Goal: Task Accomplishment & Management: Manage account settings

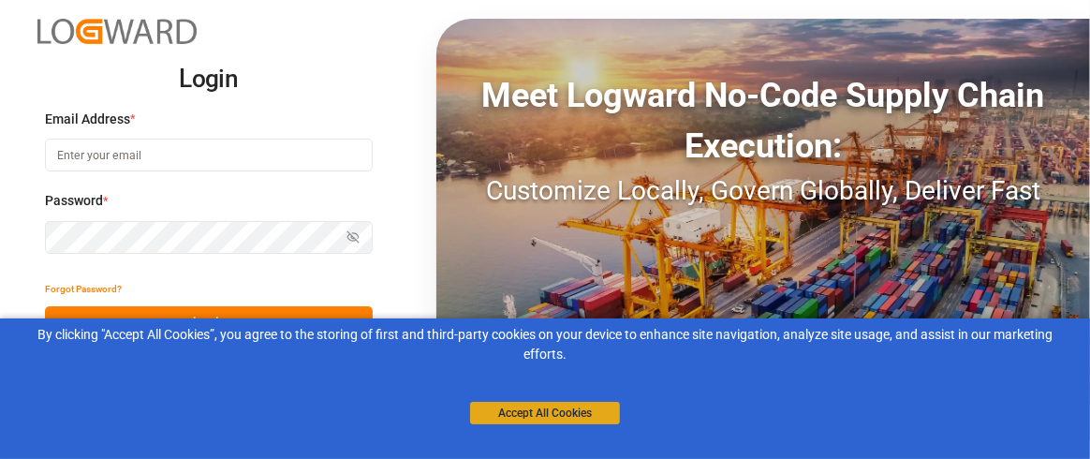
click at [570, 410] on button "Accept All Cookies" at bounding box center [545, 413] width 150 height 22
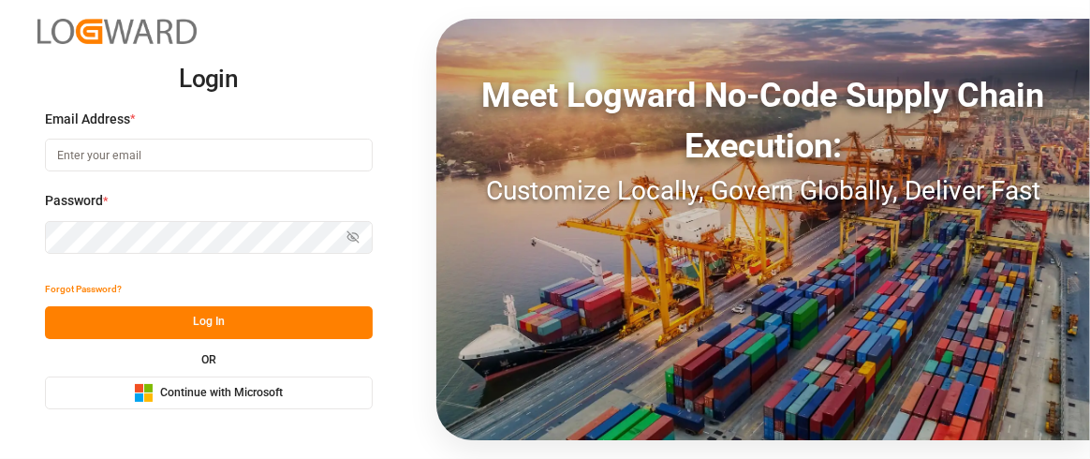
click at [231, 402] on div "Microsoft Logo Continue with Microsoft" at bounding box center [208, 393] width 149 height 20
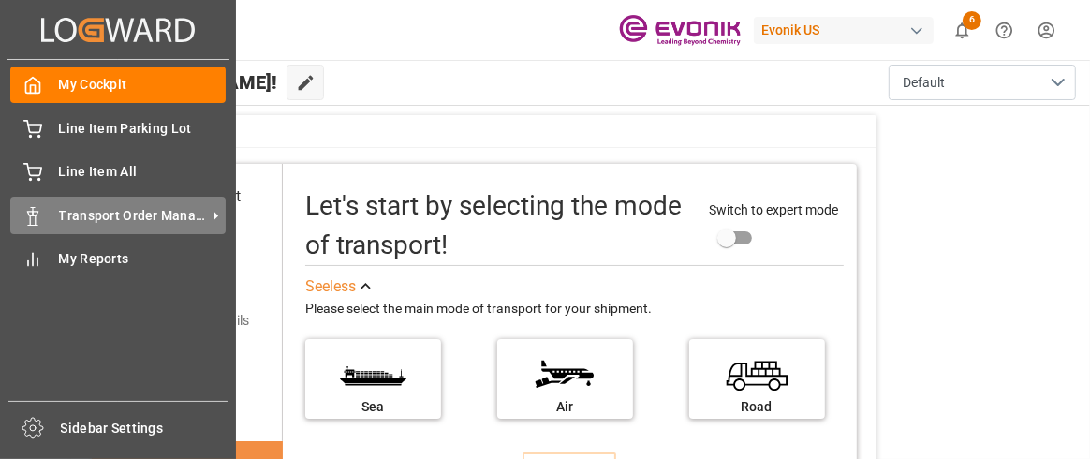
click at [61, 211] on span "Transport Order Management" at bounding box center [133, 216] width 148 height 20
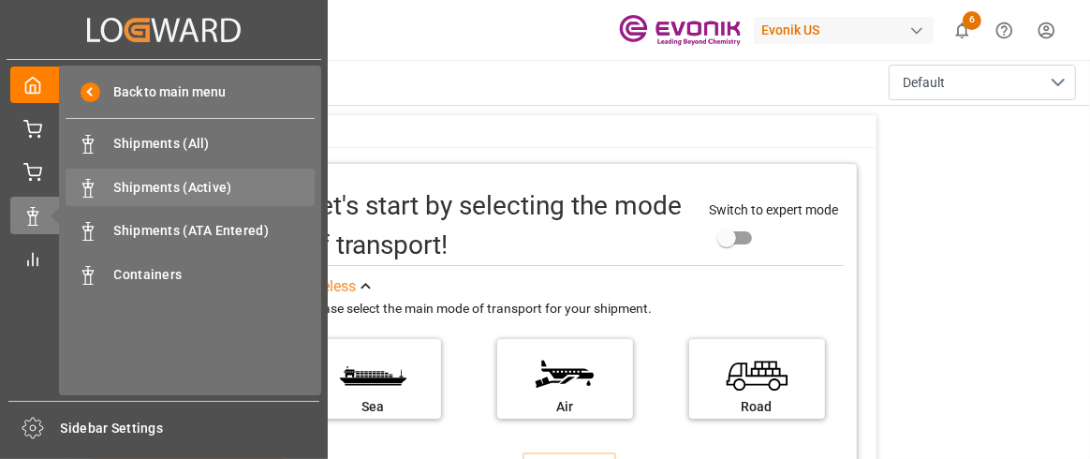
click at [156, 188] on span "Shipments (Active)" at bounding box center [214, 188] width 201 height 20
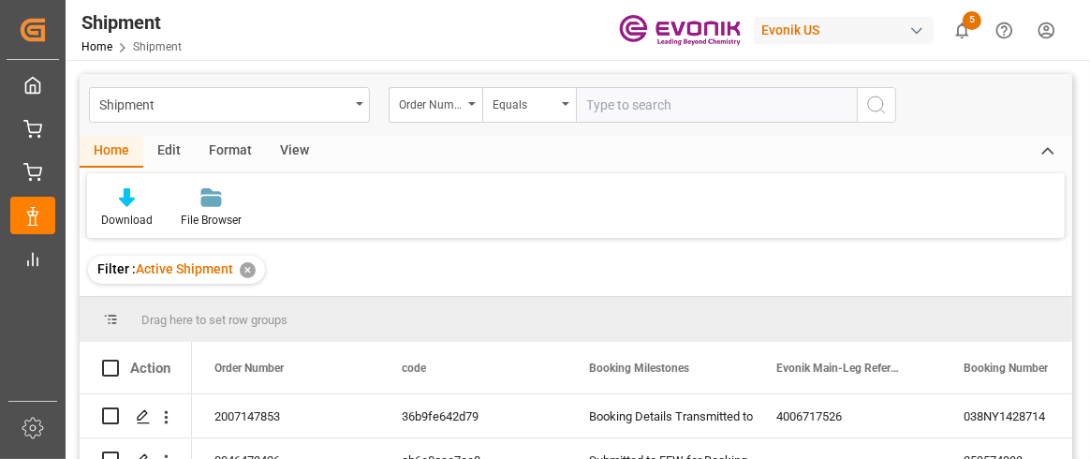
click at [628, 107] on input "text" at bounding box center [716, 105] width 281 height 36
click at [363, 105] on div "Shipment" at bounding box center [229, 105] width 281 height 36
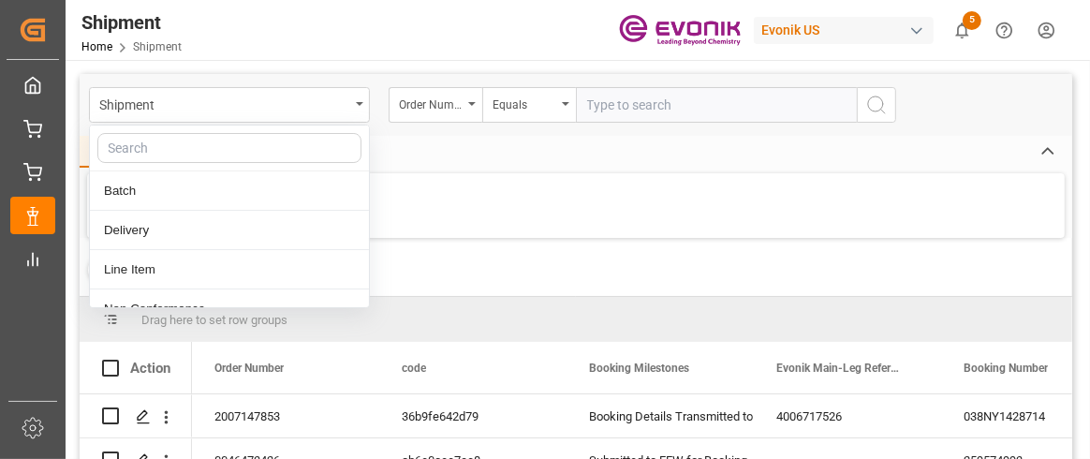
scroll to position [93, 0]
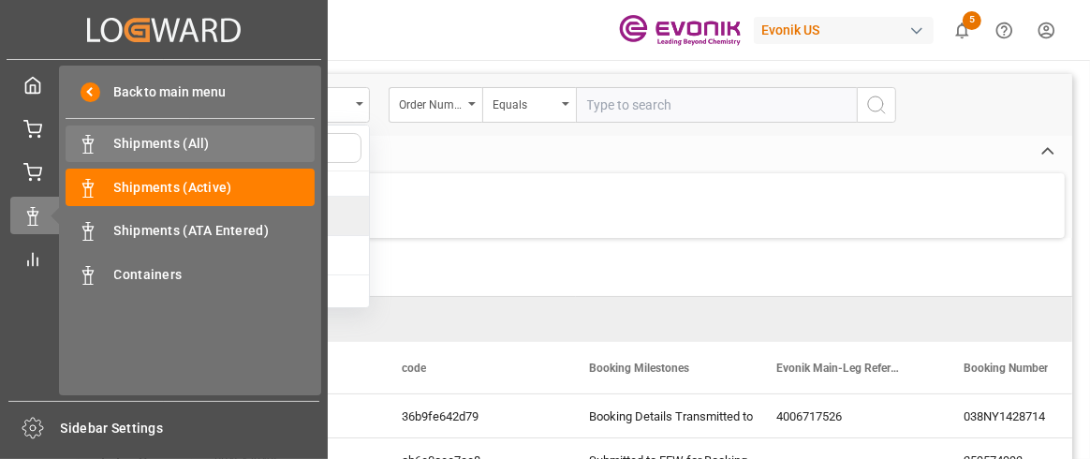
click at [176, 145] on span "Shipments (All)" at bounding box center [214, 144] width 201 height 20
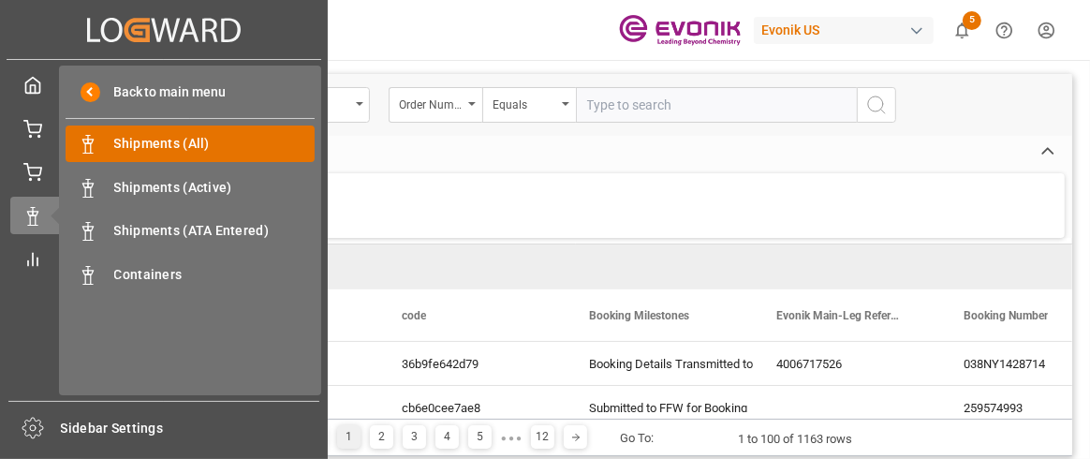
click at [176, 145] on span "Shipments (All)" at bounding box center [214, 144] width 201 height 20
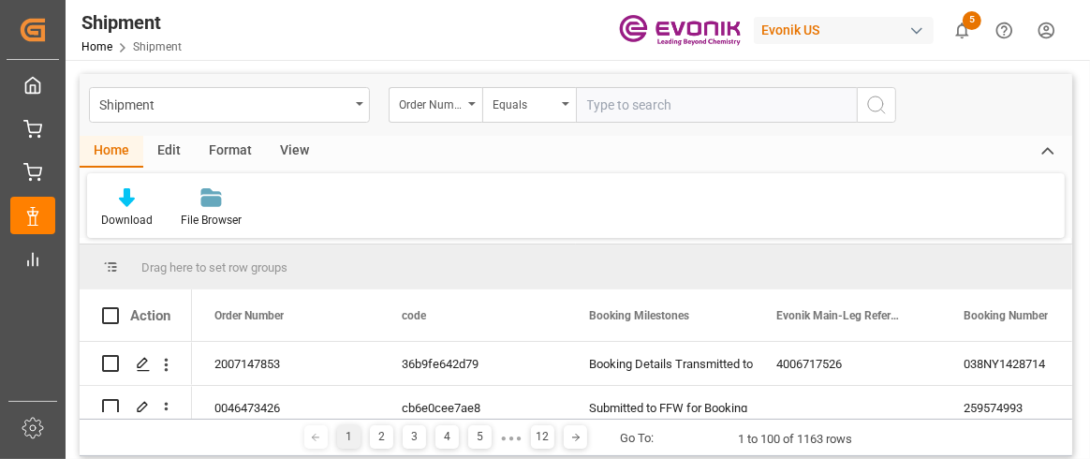
click at [537, 171] on div "Home Edit Format View Download File Browser" at bounding box center [576, 187] width 993 height 102
click at [359, 108] on div "Shipment" at bounding box center [229, 105] width 281 height 36
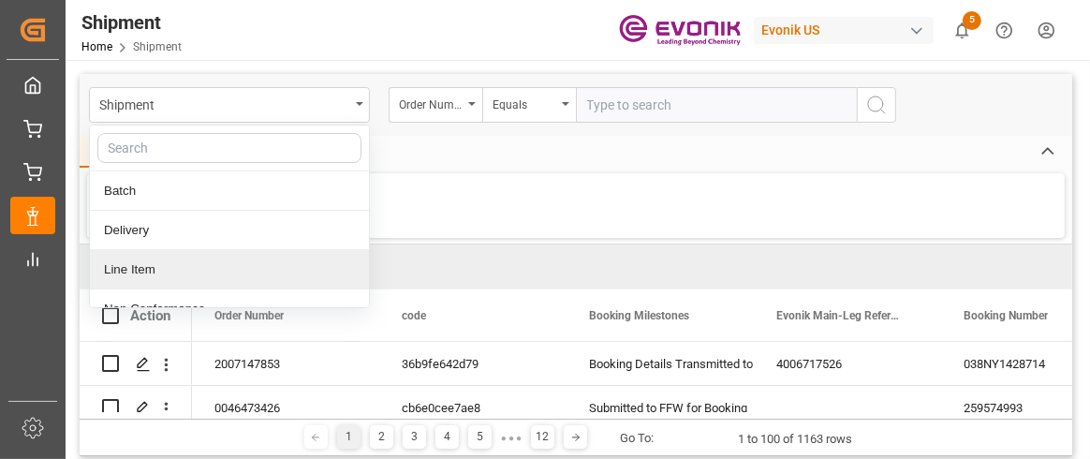
click at [649, 113] on input "text" at bounding box center [716, 105] width 281 height 36
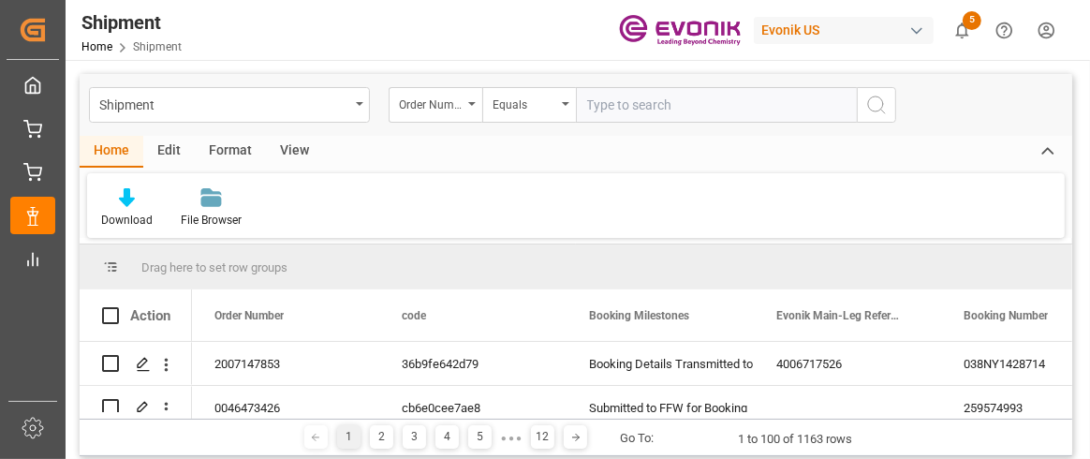
paste input "36b9fe642d79"
type input "36b9fe642d79"
click at [870, 107] on icon "search button" at bounding box center [877, 105] width 22 height 22
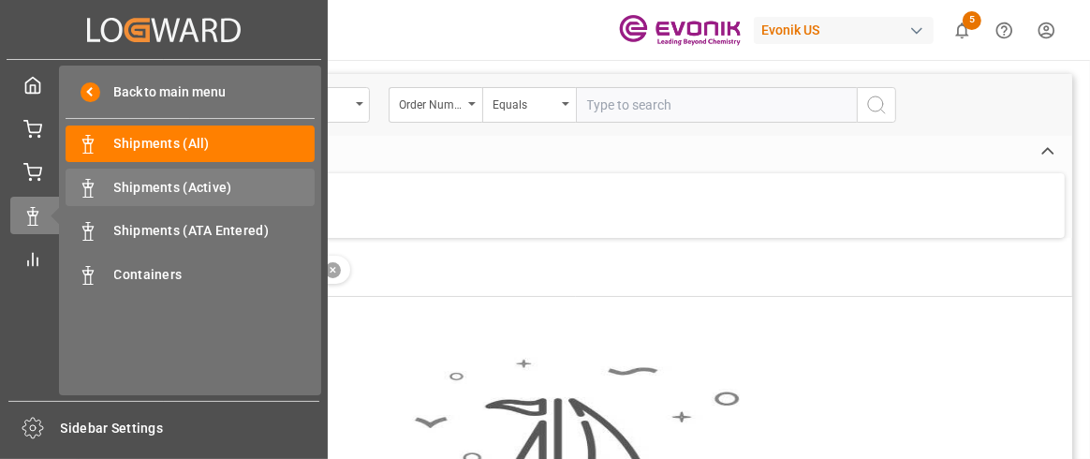
click at [133, 188] on span "Shipments (Active)" at bounding box center [214, 188] width 201 height 20
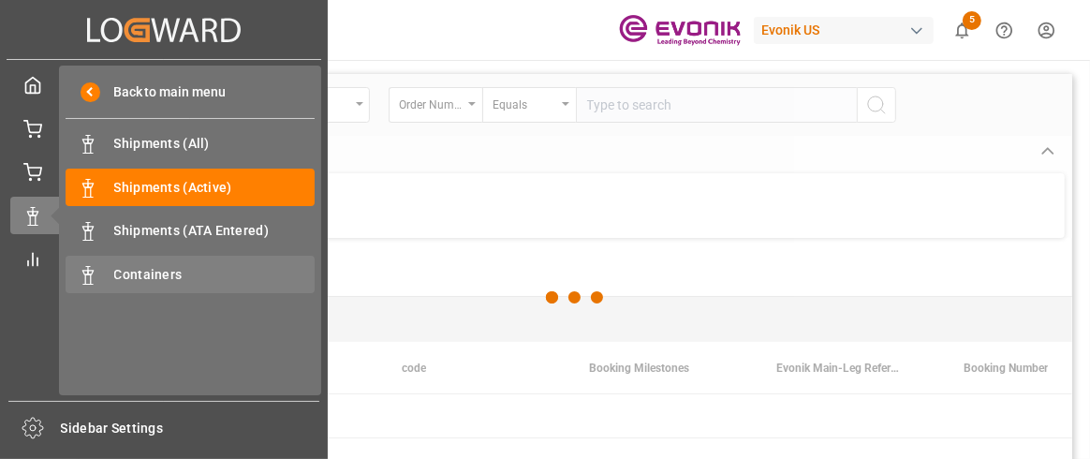
click at [135, 278] on span "Containers" at bounding box center [214, 275] width 201 height 20
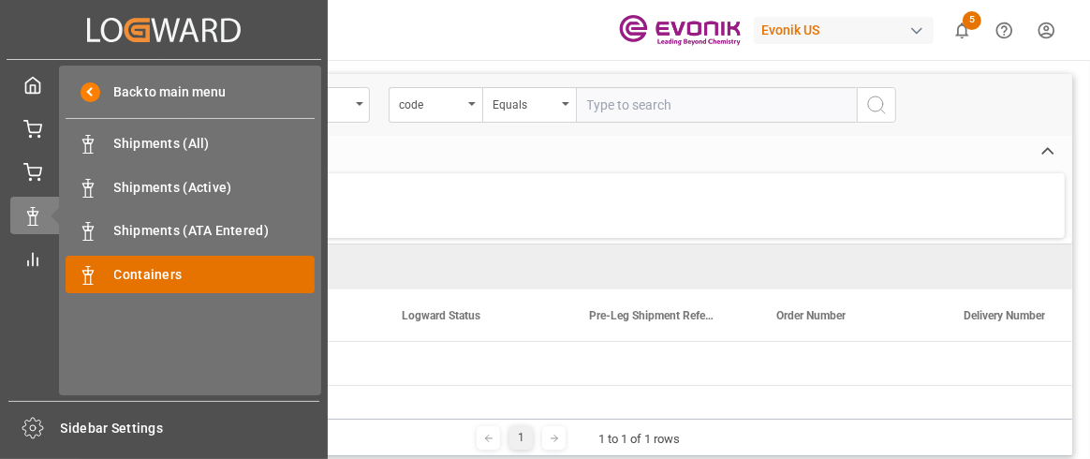
click at [135, 278] on span "Containers" at bounding box center [214, 275] width 201 height 20
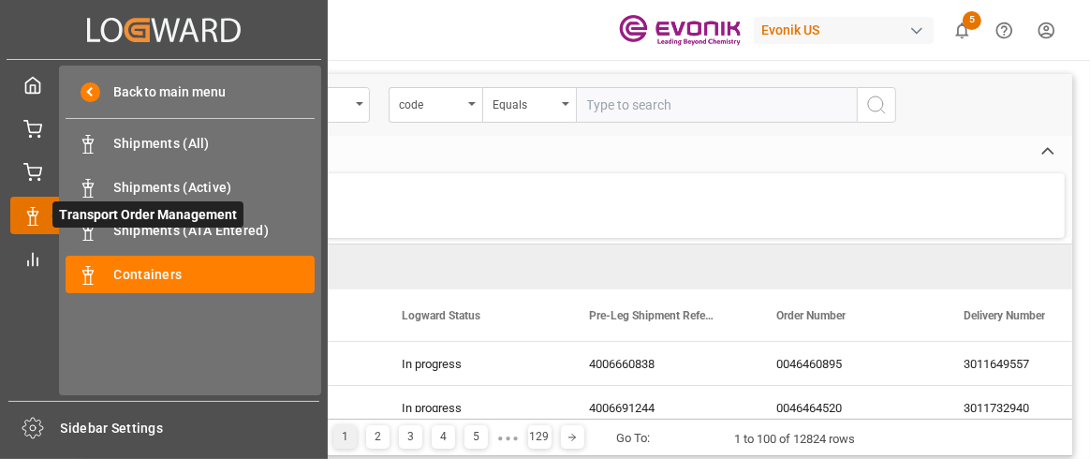
click at [31, 219] on icon at bounding box center [32, 216] width 19 height 19
click at [125, 227] on span "Transport Order Management" at bounding box center [147, 214] width 191 height 26
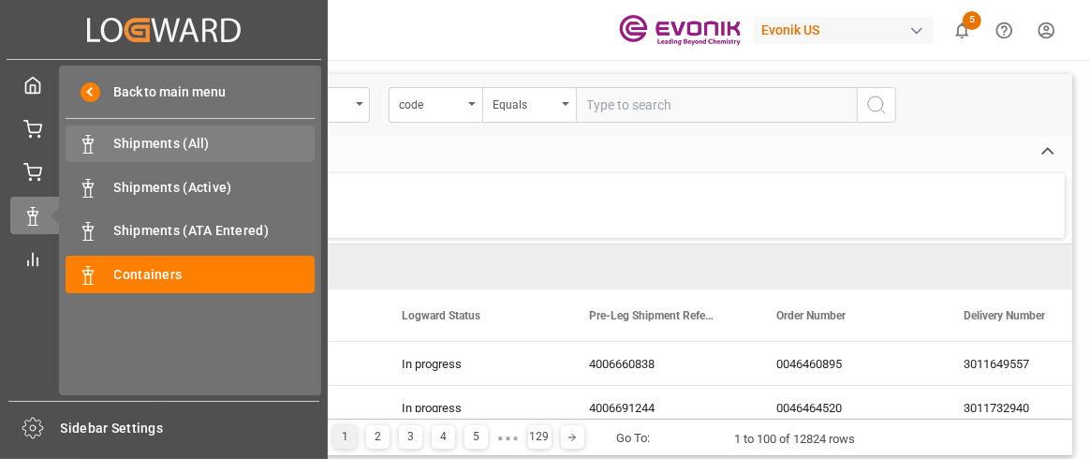
click at [152, 145] on span "Shipments (All)" at bounding box center [214, 144] width 201 height 20
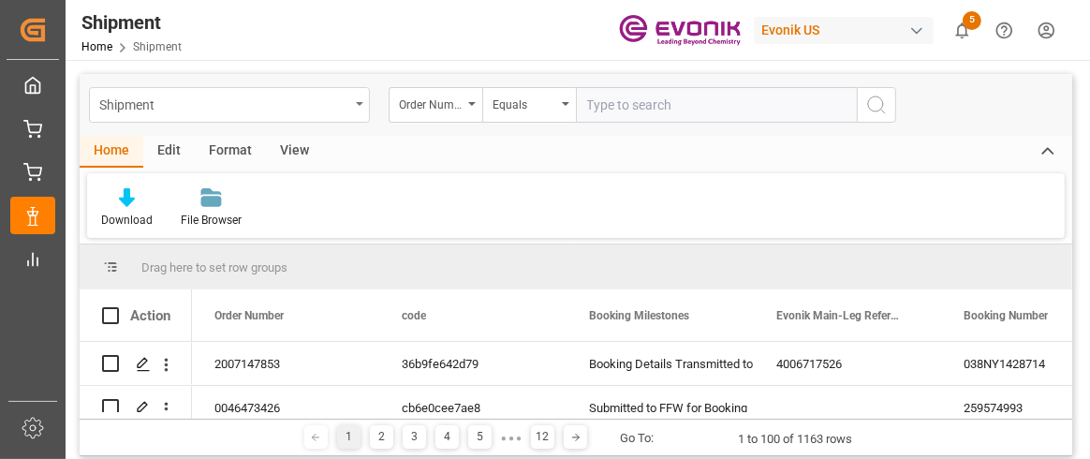
click at [223, 105] on div "Shipment" at bounding box center [224, 103] width 250 height 23
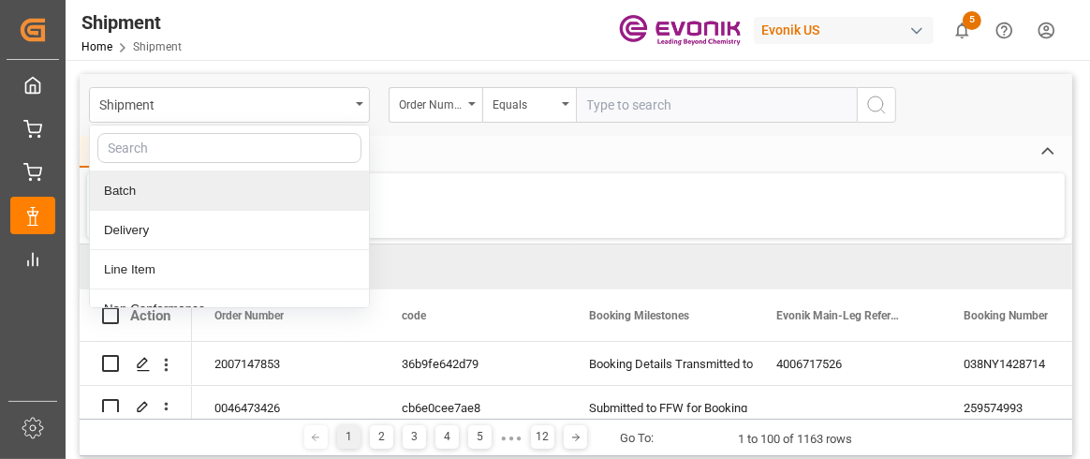
type input "36b9fe642d79"
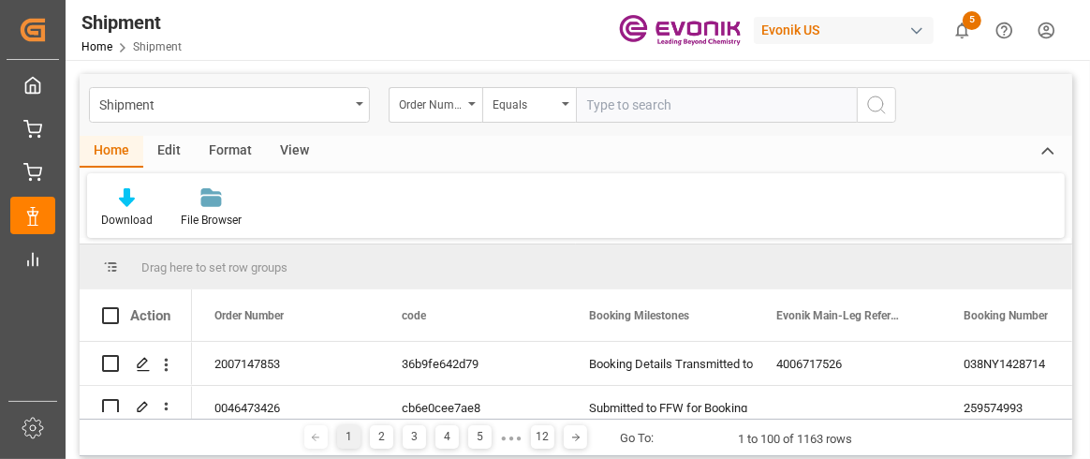
click at [166, 155] on div "Edit" at bounding box center [169, 152] width 52 height 32
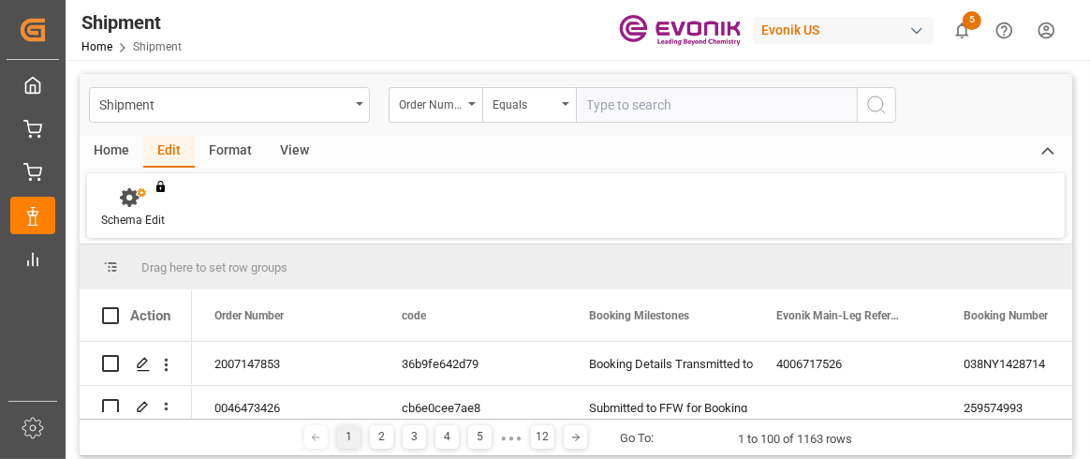
click at [221, 211] on div "Schema Edit You don't have permission for this feature. Contact admin." at bounding box center [576, 205] width 978 height 65
click at [156, 48] on span "Shipment" at bounding box center [157, 46] width 49 height 13
click at [213, 141] on div "Format" at bounding box center [230, 152] width 71 height 32
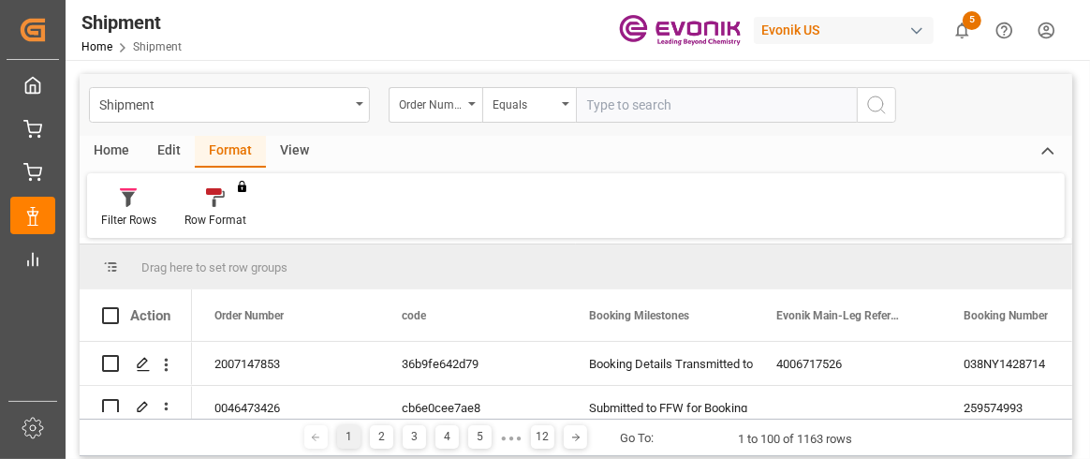
click at [965, 26] on span "5" at bounding box center [972, 20] width 19 height 19
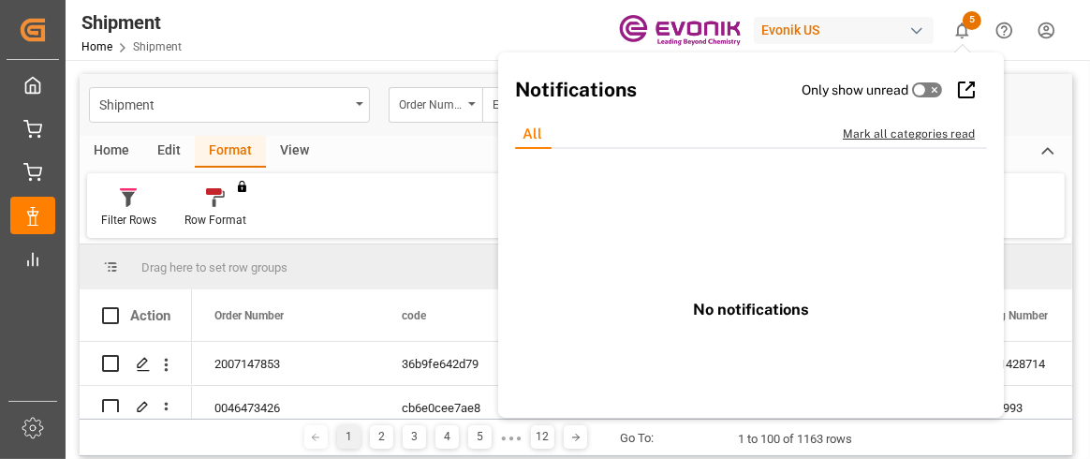
click at [907, 136] on div "Mark all categories read" at bounding box center [919, 134] width 152 height 17
click at [912, 86] on icon at bounding box center [919, 89] width 15 height 15
click at [0, 0] on input "checkbox" at bounding box center [0, 0] width 0 height 0
click at [897, 171] on div "No notifications" at bounding box center [751, 309] width 472 height 321
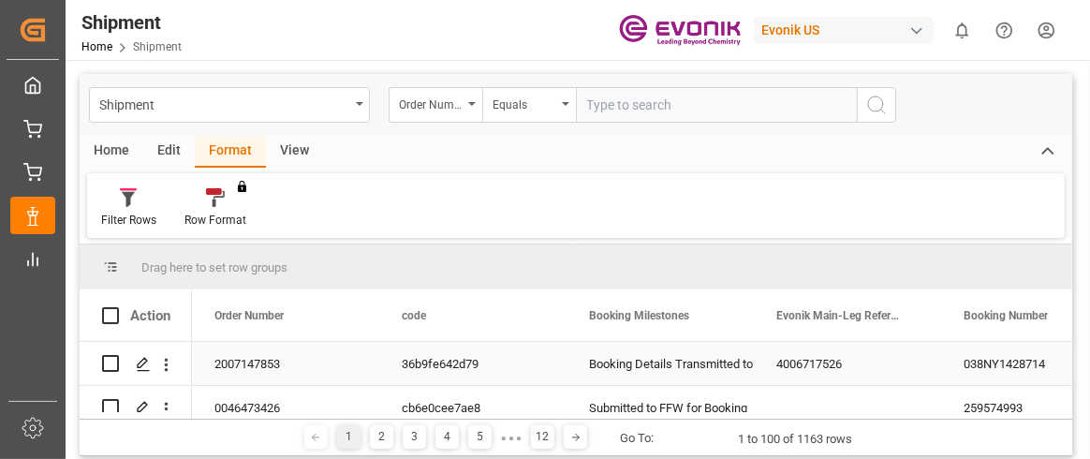
click at [252, 356] on div "2007147853" at bounding box center [285, 363] width 187 height 43
click at [241, 358] on div "2007147853" at bounding box center [285, 363] width 187 height 43
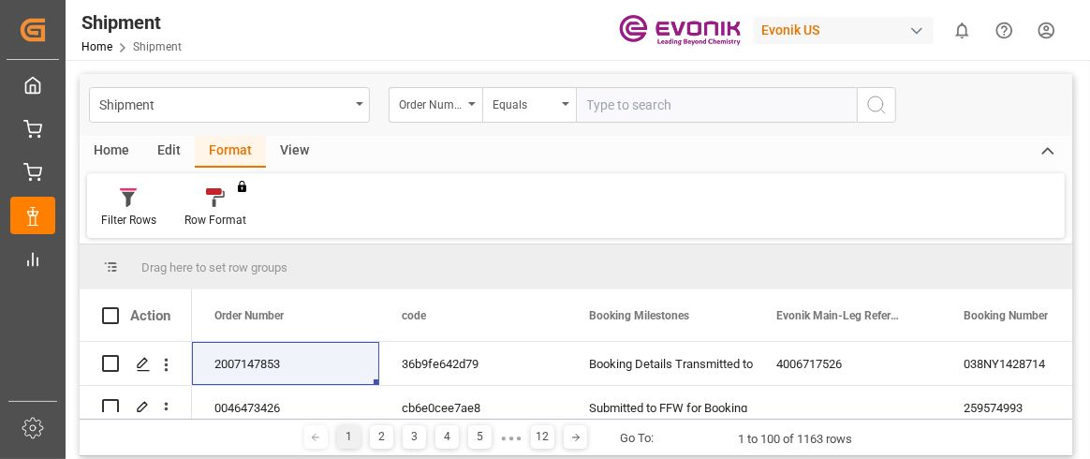
click at [165, 156] on div "Edit" at bounding box center [169, 152] width 52 height 32
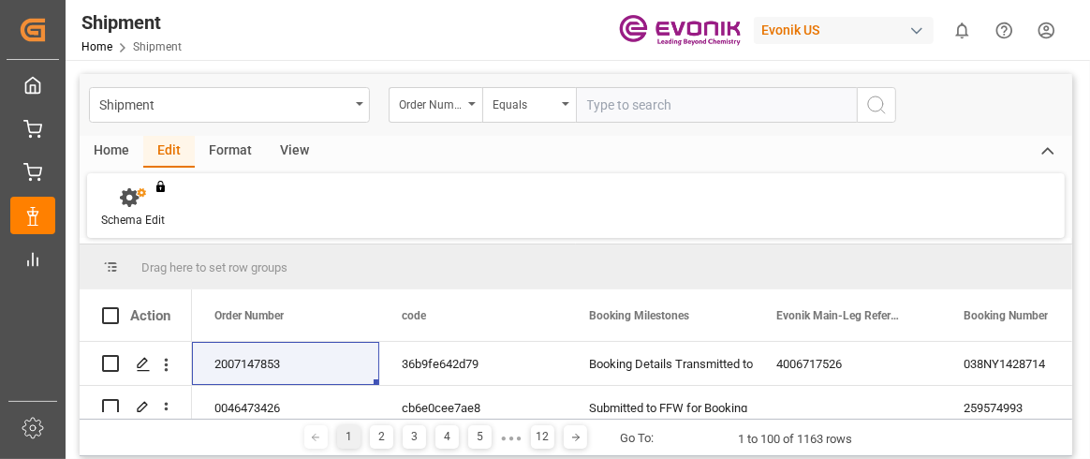
click at [234, 156] on div "Format" at bounding box center [230, 152] width 71 height 32
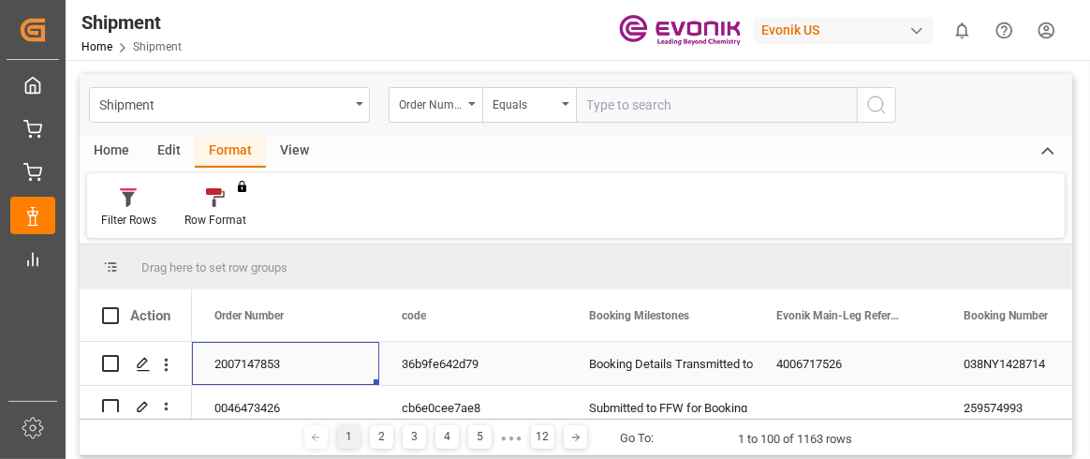
click at [276, 364] on div "2007147853" at bounding box center [285, 363] width 187 height 43
click at [289, 154] on div "View" at bounding box center [294, 152] width 57 height 32
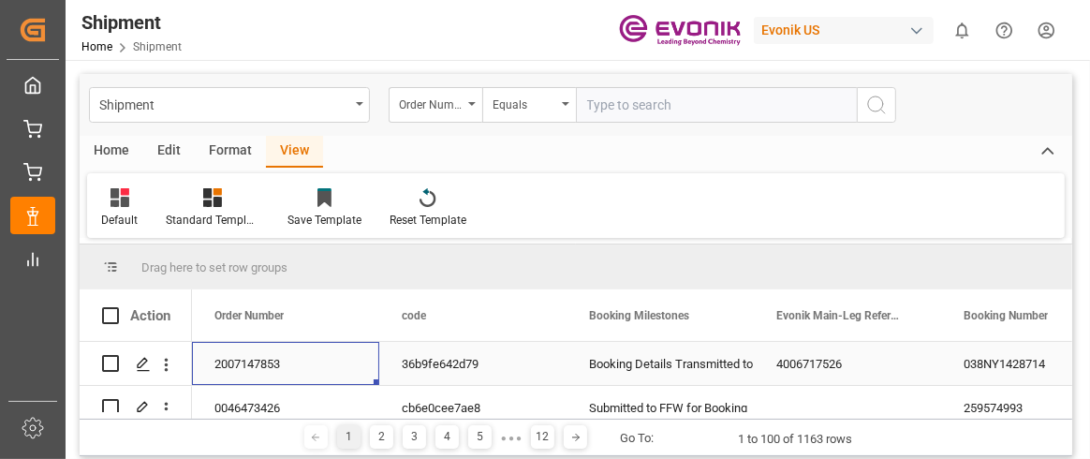
click at [282, 362] on div "2007147853" at bounding box center [285, 363] width 187 height 43
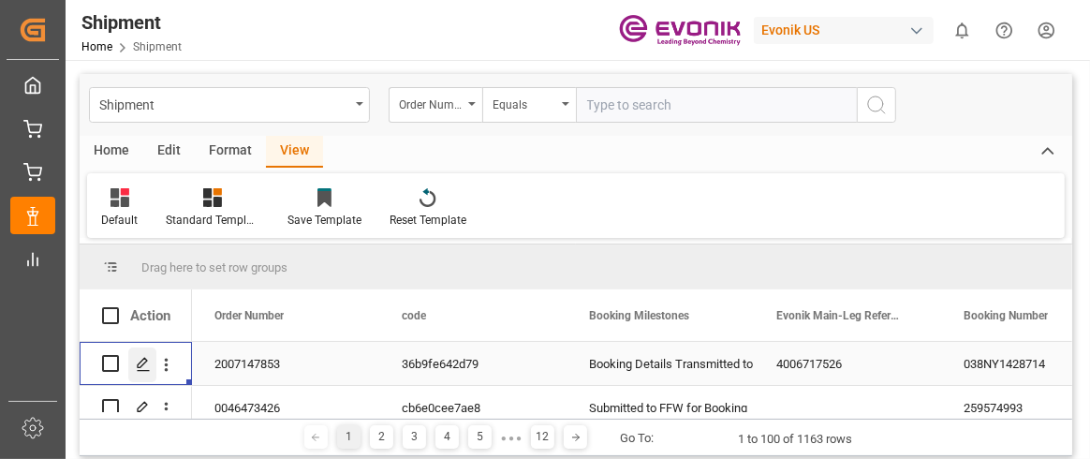
click at [142, 367] on icon "Press SPACE to select this row." at bounding box center [143, 364] width 15 height 15
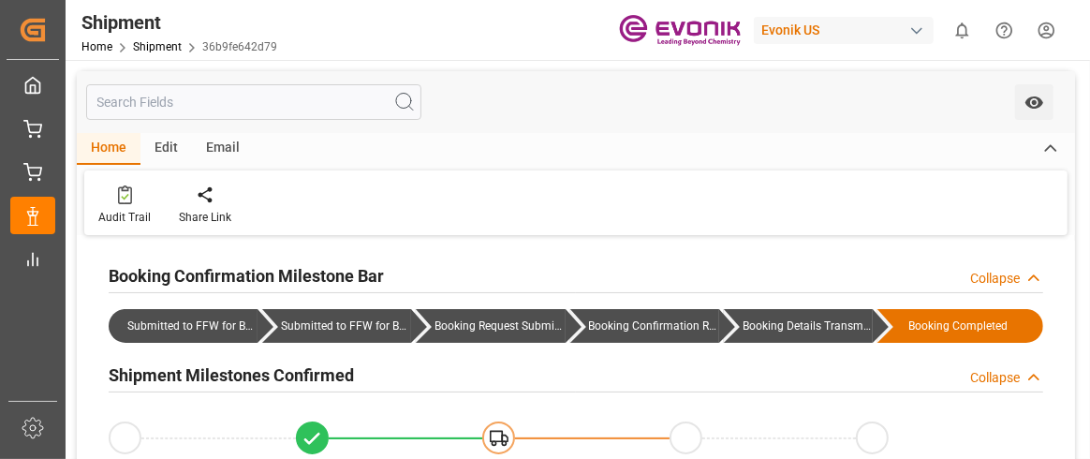
type input "MSC"
type input "Mediterranean Shipping Company"
type input "-12.33"
type input "09-11-2025"
type input "09-12-2025"
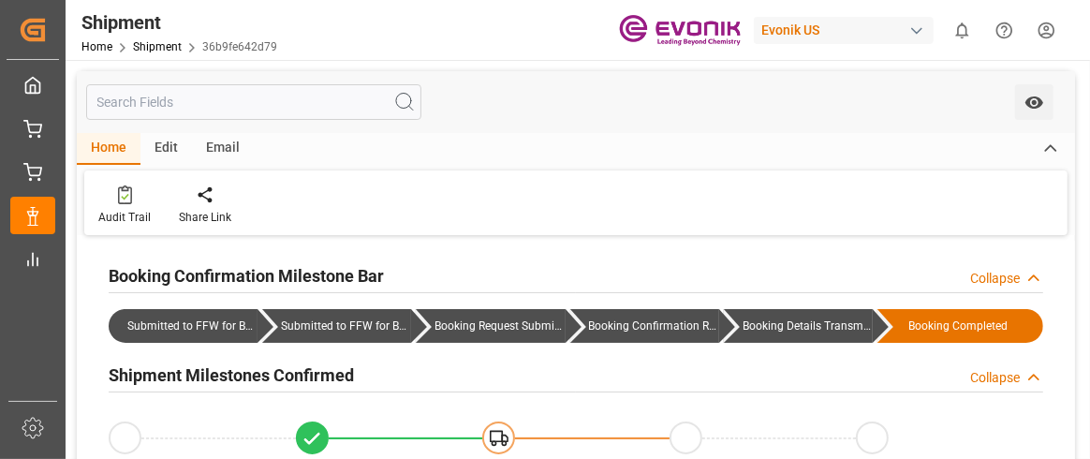
type input "09-04-2025 13:35"
click at [1021, 107] on icon "open menu" at bounding box center [1020, 102] width 18 height 12
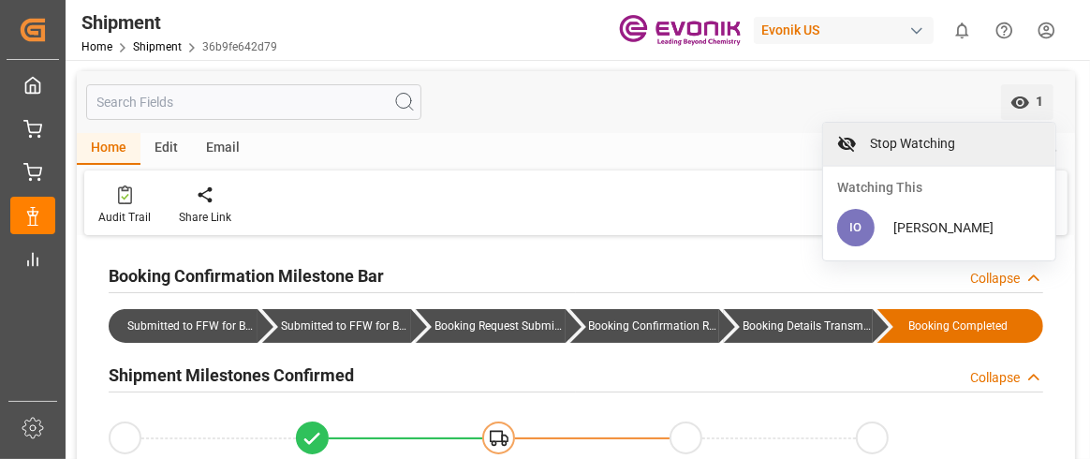
click at [904, 147] on span "Stop Watching" at bounding box center [953, 144] width 178 height 20
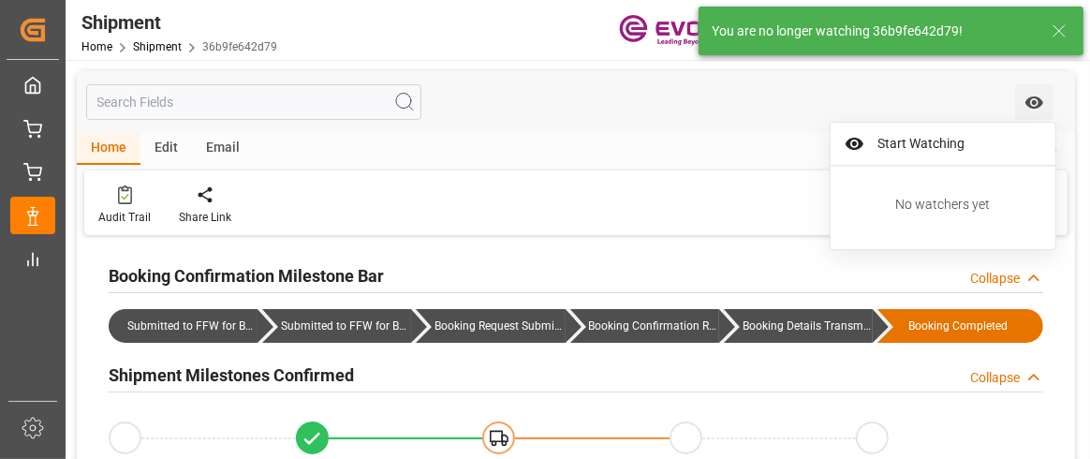
click at [584, 117] on div "Watch Option Start Watching No watchers yet" at bounding box center [576, 102] width 999 height 62
